Goal: Communication & Community: Answer question/provide support

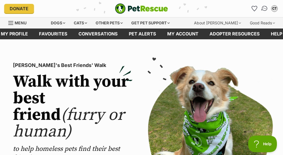
click at [263, 8] on img "Conversations" at bounding box center [264, 8] width 7 height 7
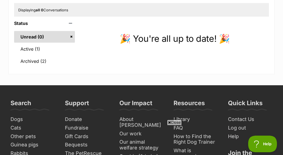
scroll to position [70, 0]
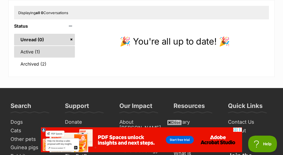
click at [27, 52] on link "Active (1)" at bounding box center [44, 52] width 61 height 12
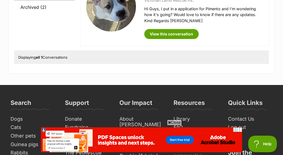
scroll to position [130, 0]
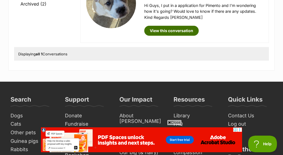
click at [165, 29] on link "View this conversation" at bounding box center [171, 31] width 55 height 10
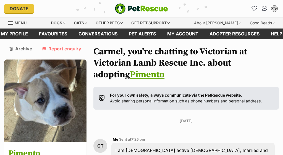
click at [277, 10] on div "CT" at bounding box center [274, 8] width 7 height 7
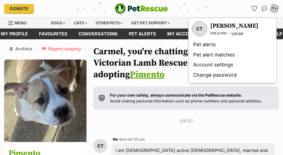
click at [242, 33] on link "Log out" at bounding box center [238, 33] width 12 height 4
